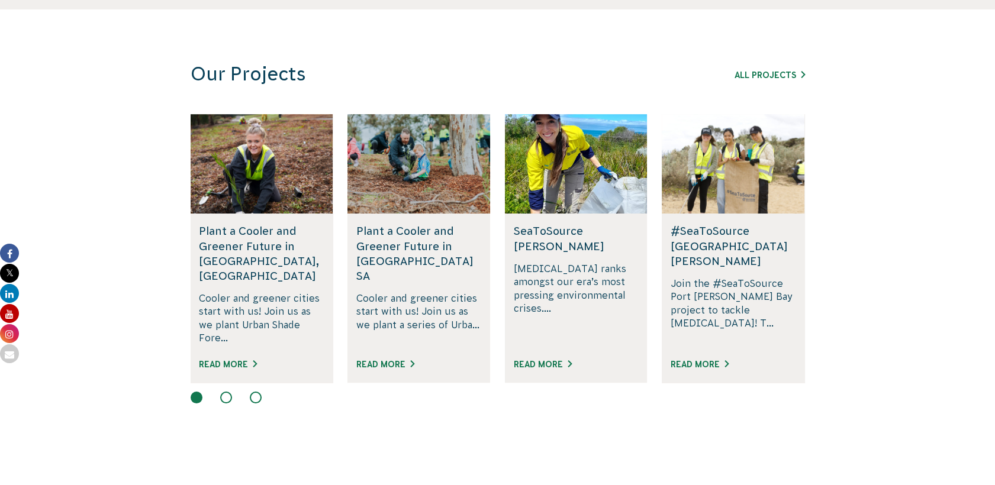
scroll to position [699, 0]
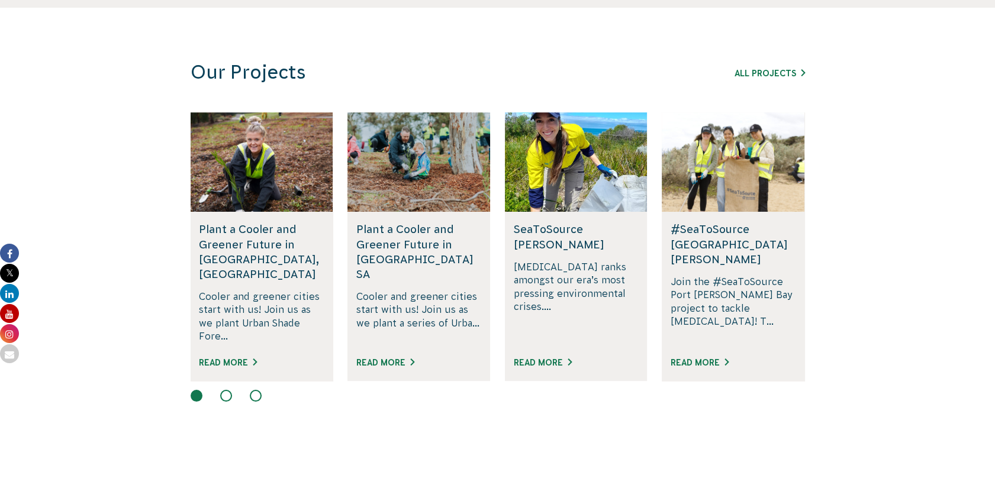
click at [226, 390] on button at bounding box center [226, 396] width 12 height 12
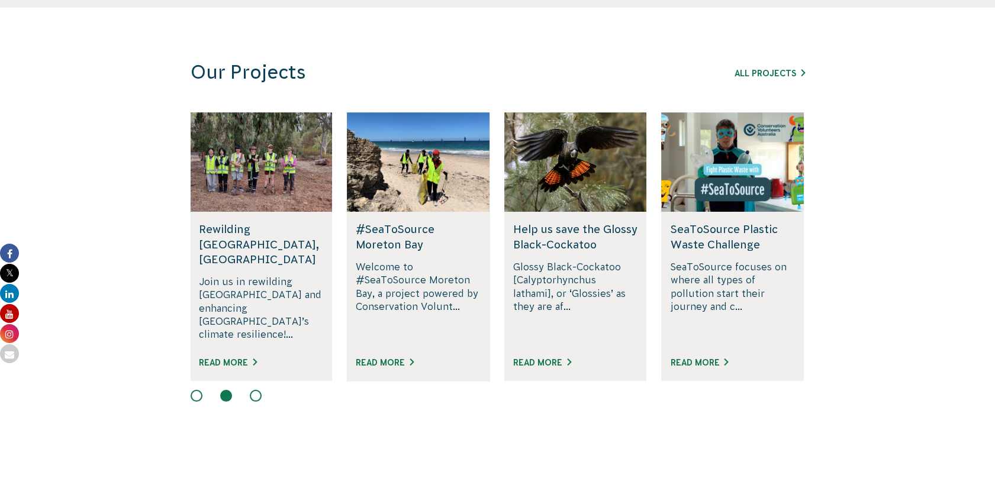
click at [260, 390] on button at bounding box center [256, 396] width 12 height 12
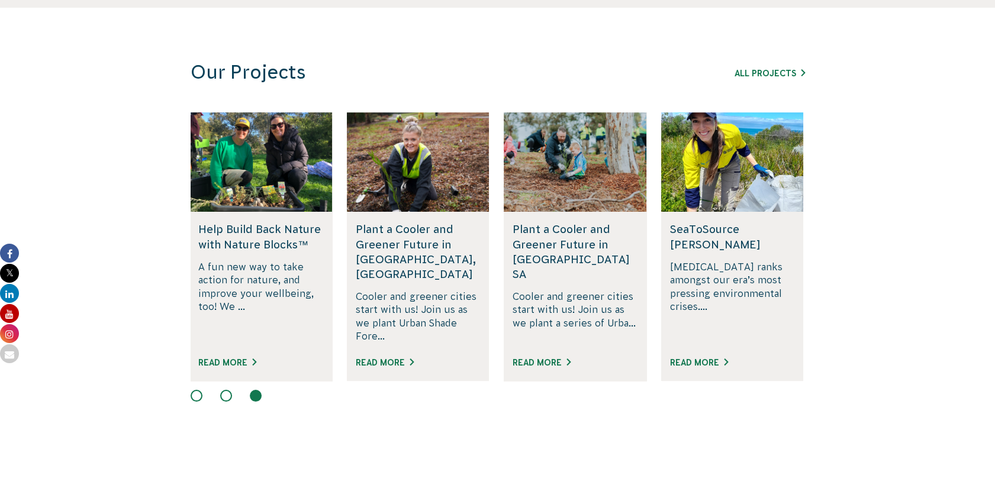
click at [235, 390] on div at bounding box center [498, 397] width 614 height 14
click at [227, 390] on button at bounding box center [226, 396] width 12 height 12
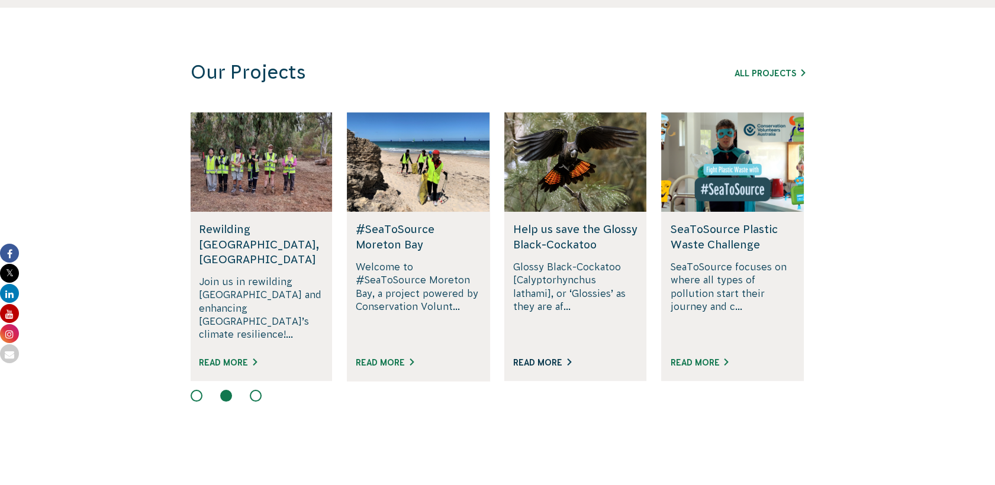
click at [540, 358] on link "Read More" at bounding box center [542, 362] width 58 height 9
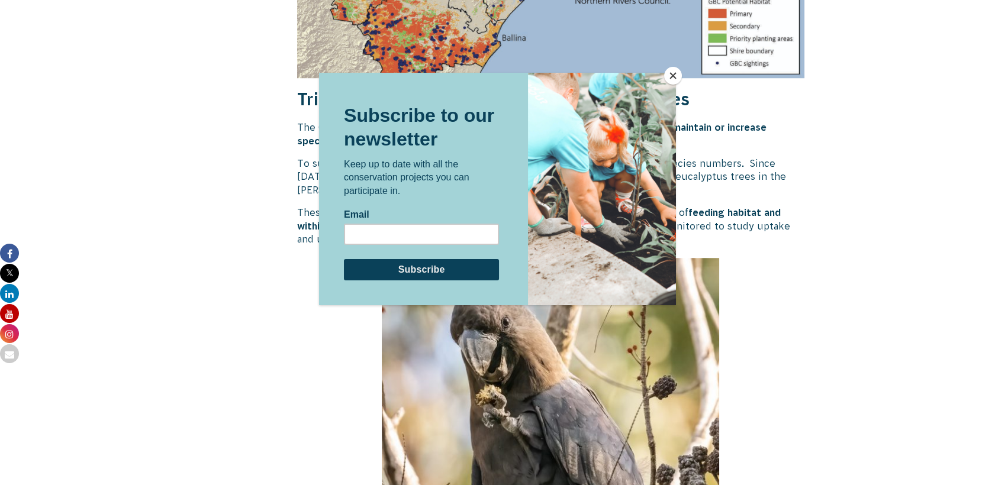
scroll to position [1978, 0]
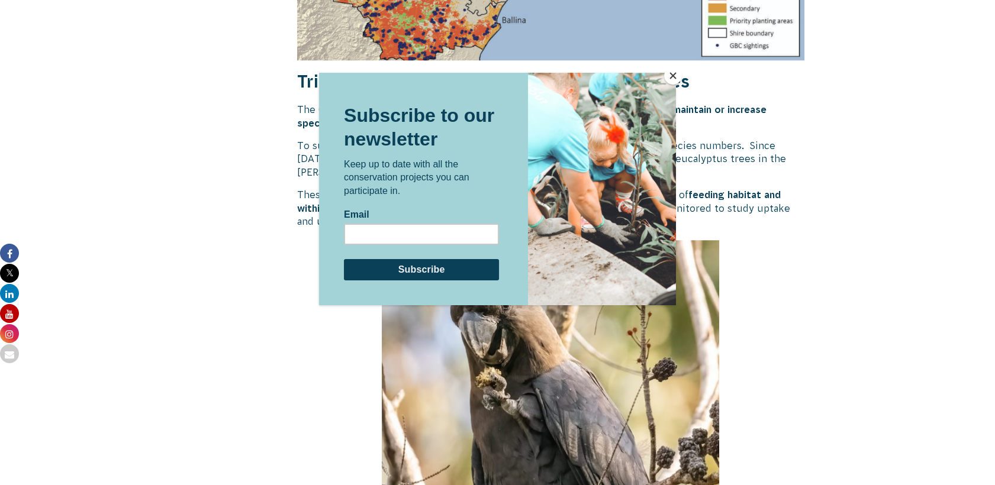
click at [675, 78] on button "Close" at bounding box center [673, 76] width 18 height 18
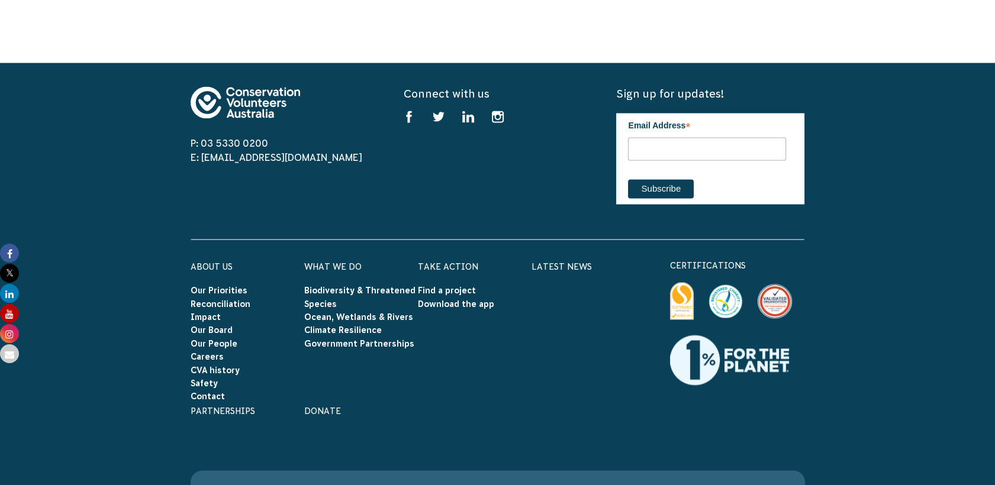
scroll to position [4084, 0]
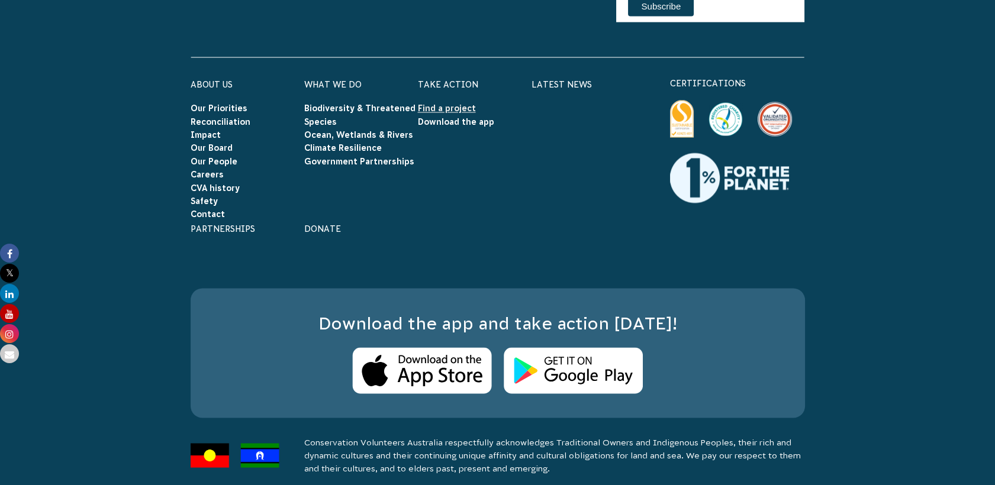
click at [464, 104] on link "Find a project" at bounding box center [447, 108] width 58 height 9
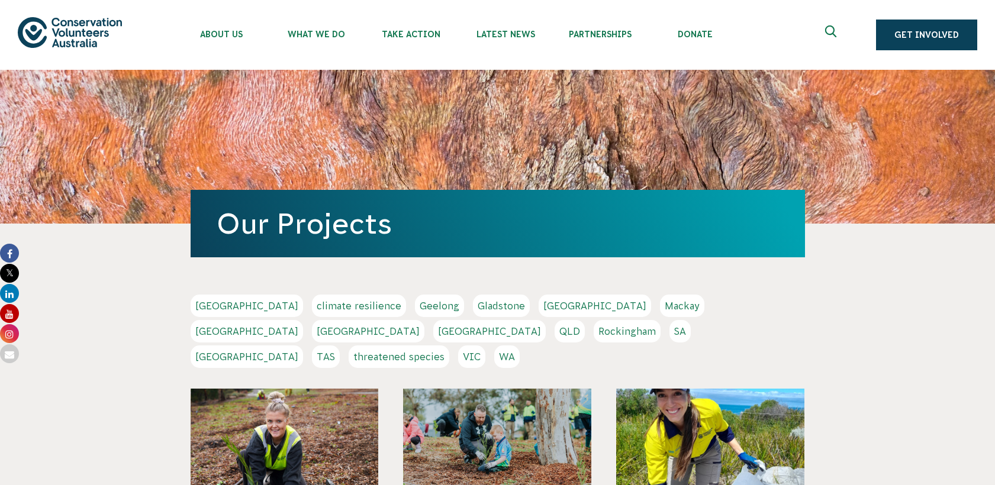
scroll to position [226, 0]
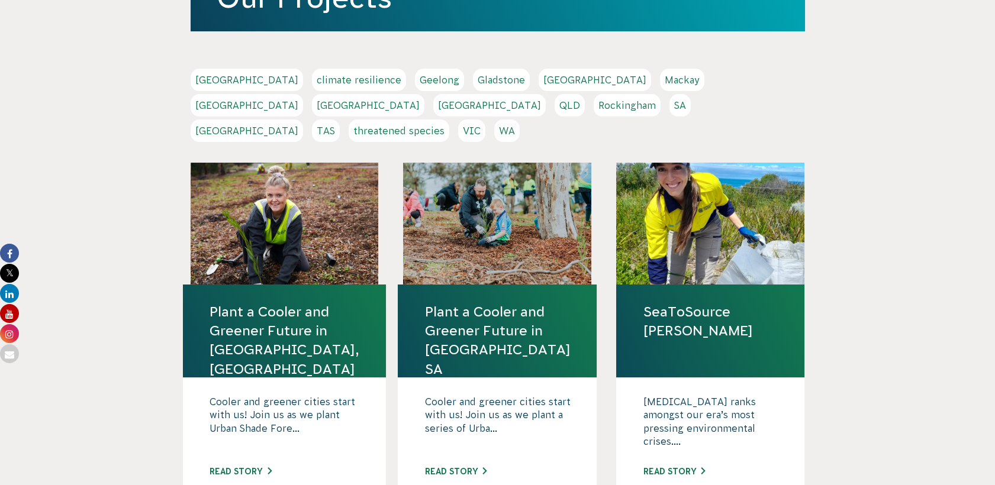
click at [485, 120] on link "VIC" at bounding box center [471, 131] width 27 height 22
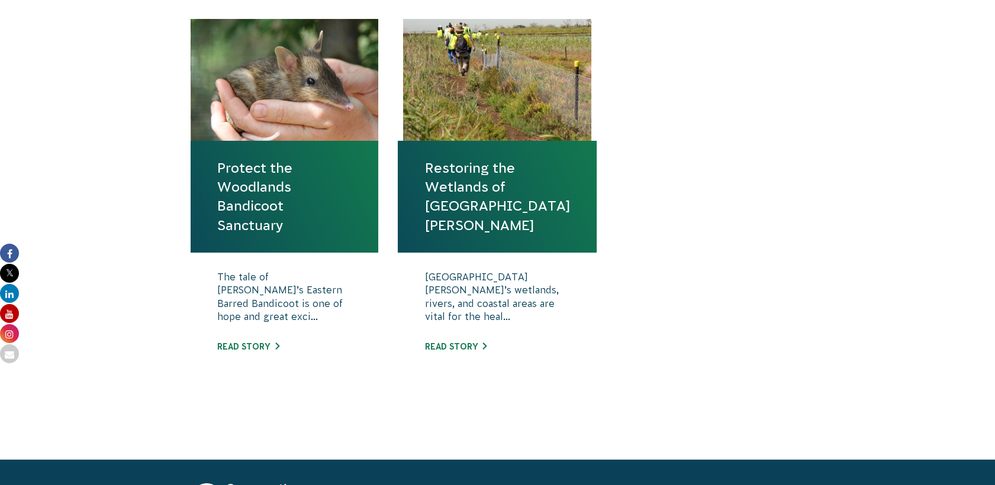
scroll to position [436, 0]
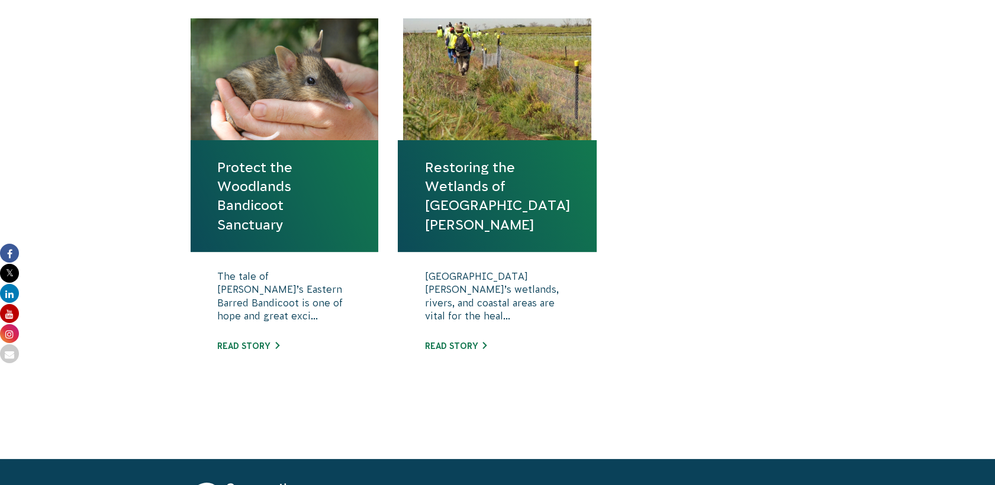
click at [279, 195] on link "Protect the Woodlands Bandicoot Sanctuary" at bounding box center [284, 196] width 135 height 76
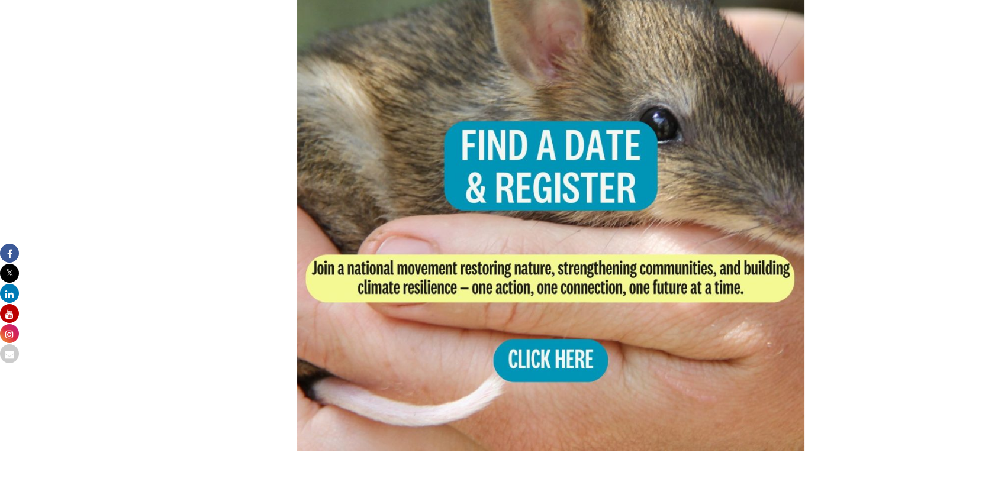
scroll to position [2316, 0]
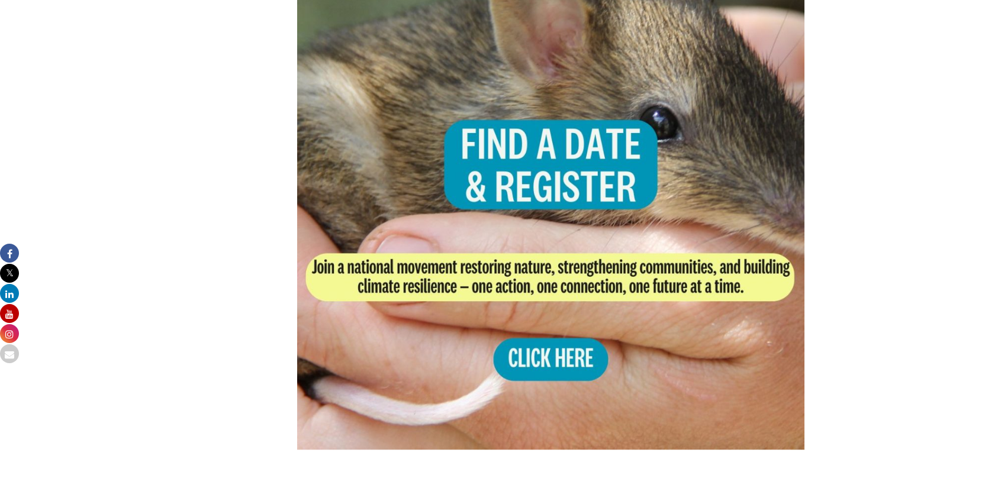
click at [561, 353] on img at bounding box center [551, 196] width 508 height 508
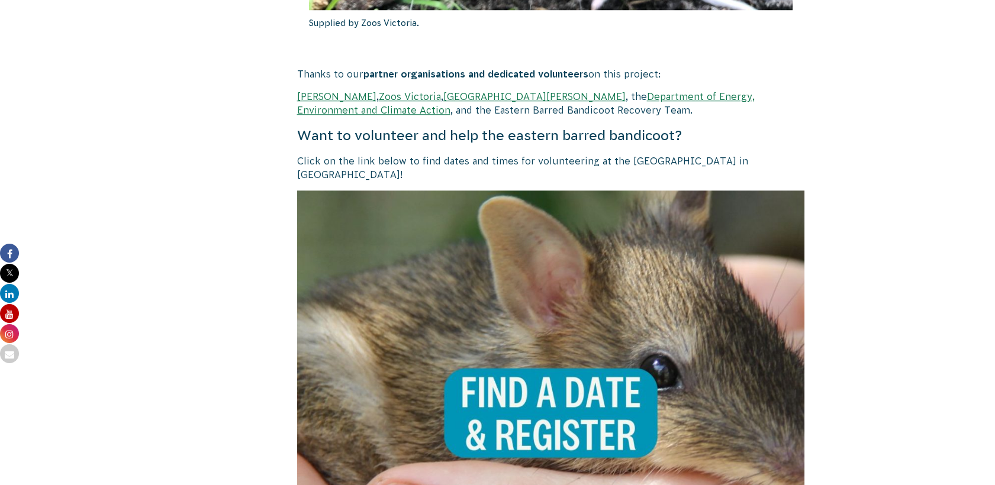
scroll to position [1933, 0]
